Goal: Transaction & Acquisition: Download file/media

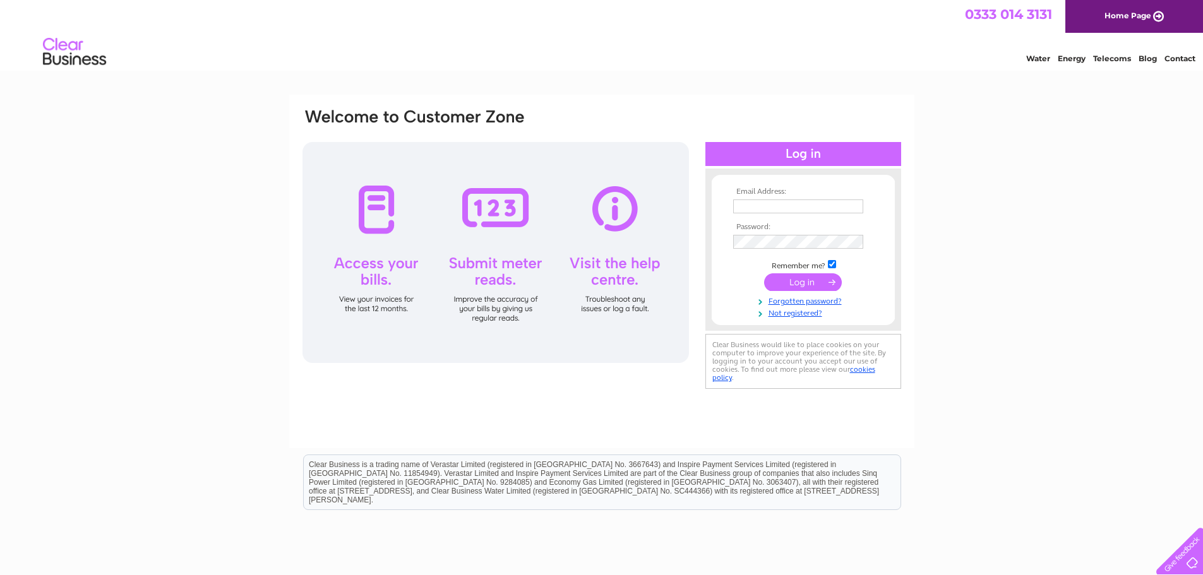
type input "theheirandbell@gmail.com"
click at [810, 284] on input "submit" at bounding box center [803, 282] width 78 height 18
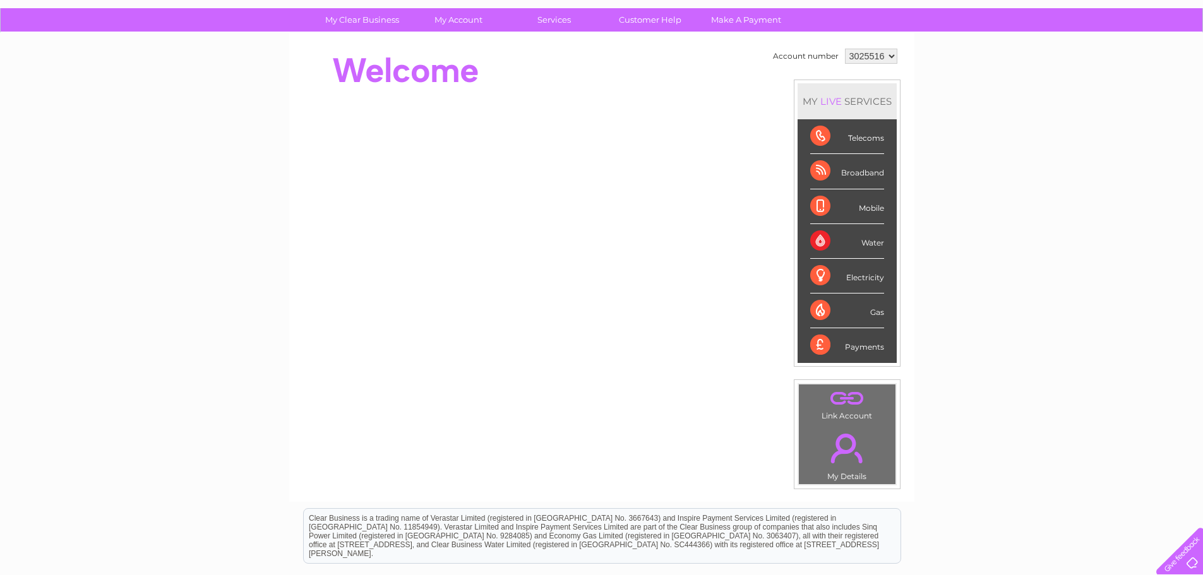
scroll to position [94, 0]
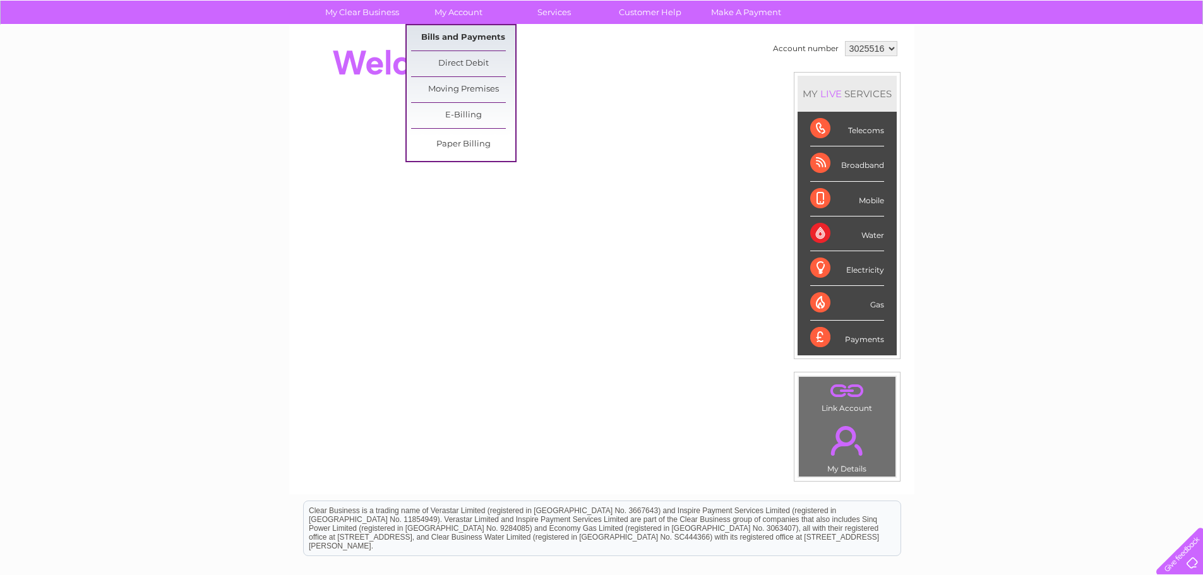
click at [467, 34] on link "Bills and Payments" at bounding box center [463, 37] width 104 height 25
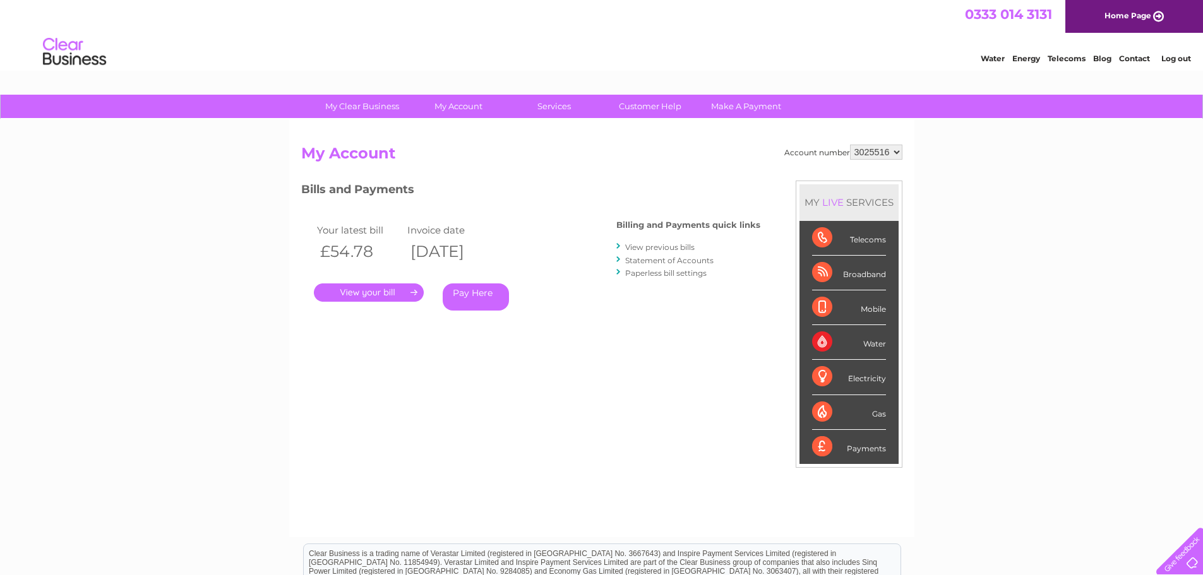
click at [685, 247] on link "View previous bills" at bounding box center [659, 247] width 69 height 9
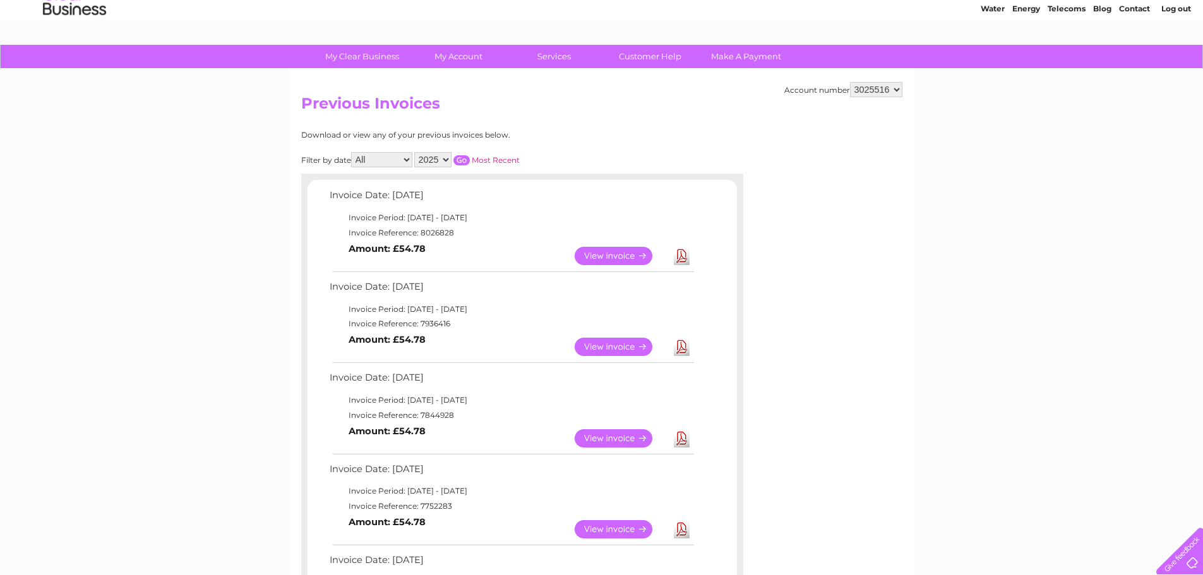
scroll to position [51, 0]
click at [685, 436] on link "Download" at bounding box center [682, 438] width 16 height 18
click at [682, 345] on link "Download" at bounding box center [682, 346] width 16 height 18
click at [688, 252] on link "Download" at bounding box center [682, 255] width 16 height 18
